Goal: Task Accomplishment & Management: Use online tool/utility

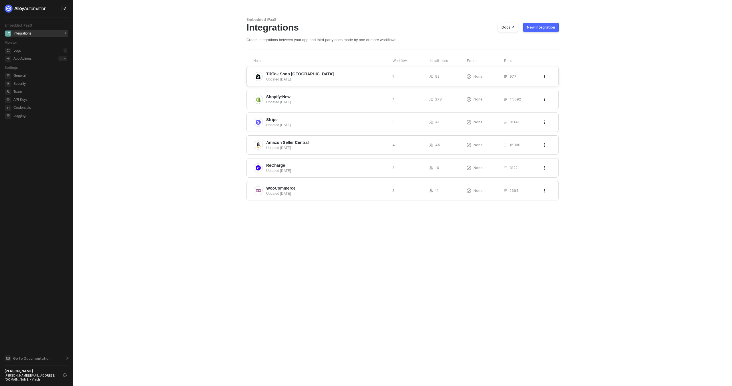
click at [329, 79] on div "Updated 3 months ago" at bounding box center [326, 79] width 121 height 5
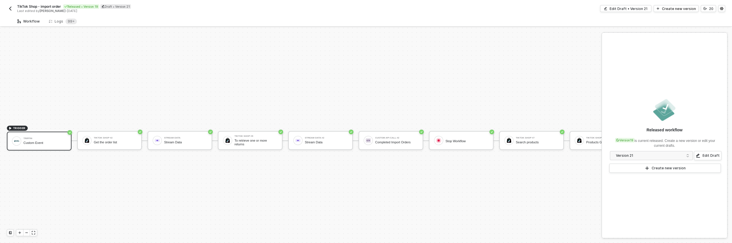
scroll to position [15, 0]
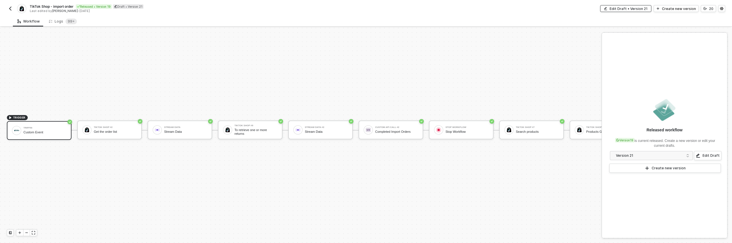
click at [643, 10] on div "Edit Draft • Version 21" at bounding box center [628, 8] width 38 height 5
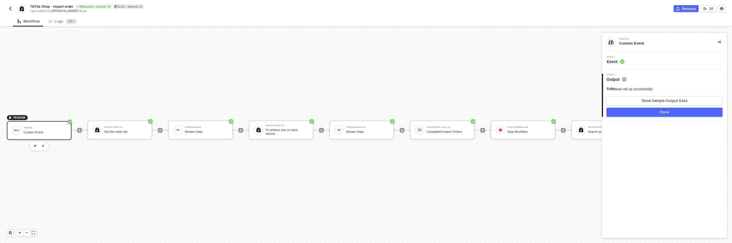
click at [627, 60] on div "Step 1 Event" at bounding box center [665, 60] width 124 height 9
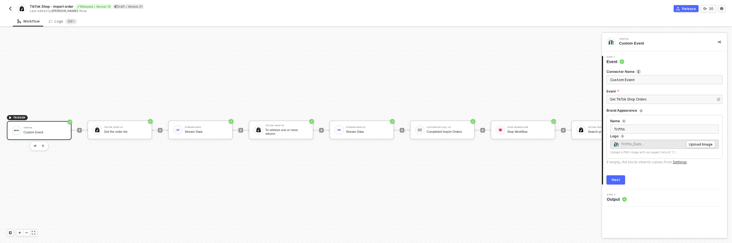
click at [9, 9] on img "button" at bounding box center [10, 8] width 5 height 5
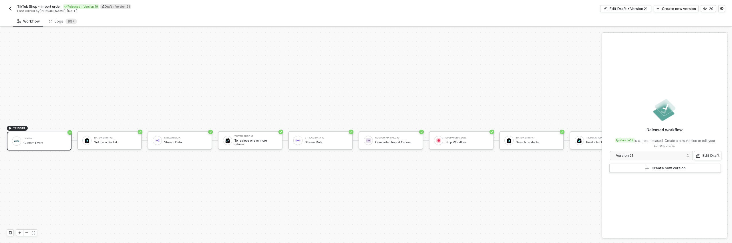
scroll to position [15, 0]
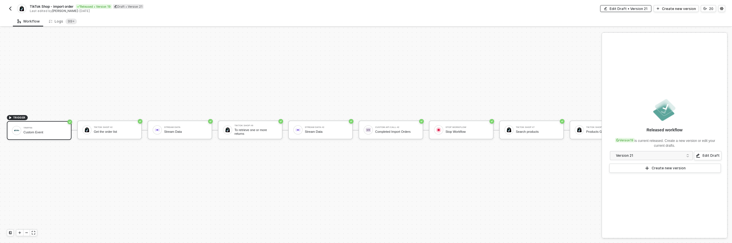
click at [646, 10] on div "Edit Draft • Version 21" at bounding box center [628, 8] width 38 height 5
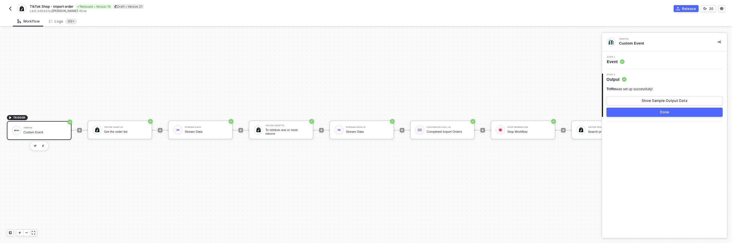
click at [631, 63] on div "Step 1 Event" at bounding box center [665, 60] width 124 height 9
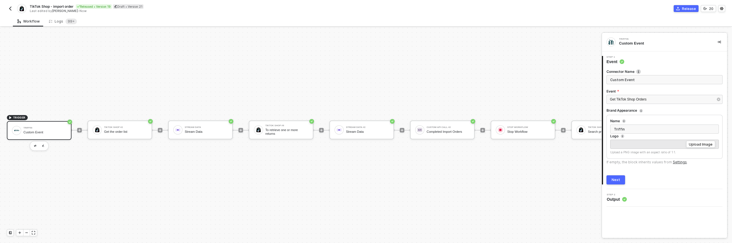
click at [12, 10] on img "button" at bounding box center [10, 8] width 5 height 5
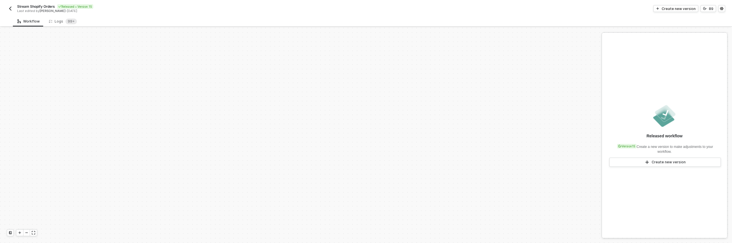
scroll to position [240, 0]
click at [677, 10] on div "Create new version" at bounding box center [678, 8] width 34 height 5
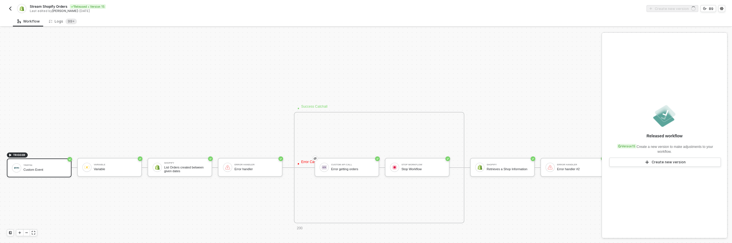
scroll to position [343, 0]
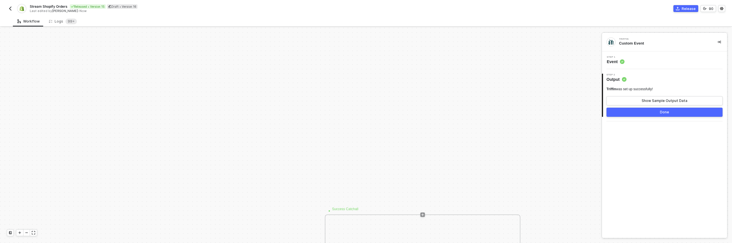
scroll to position [387, 0]
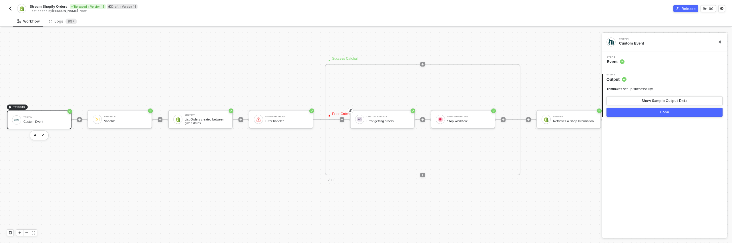
click at [661, 58] on div "Step 1 Event" at bounding box center [665, 60] width 124 height 9
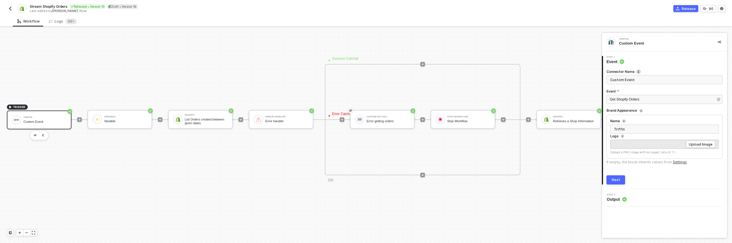
click at [13, 8] on button "button" at bounding box center [10, 8] width 7 height 7
